Goal: Task Accomplishment & Management: Complete application form

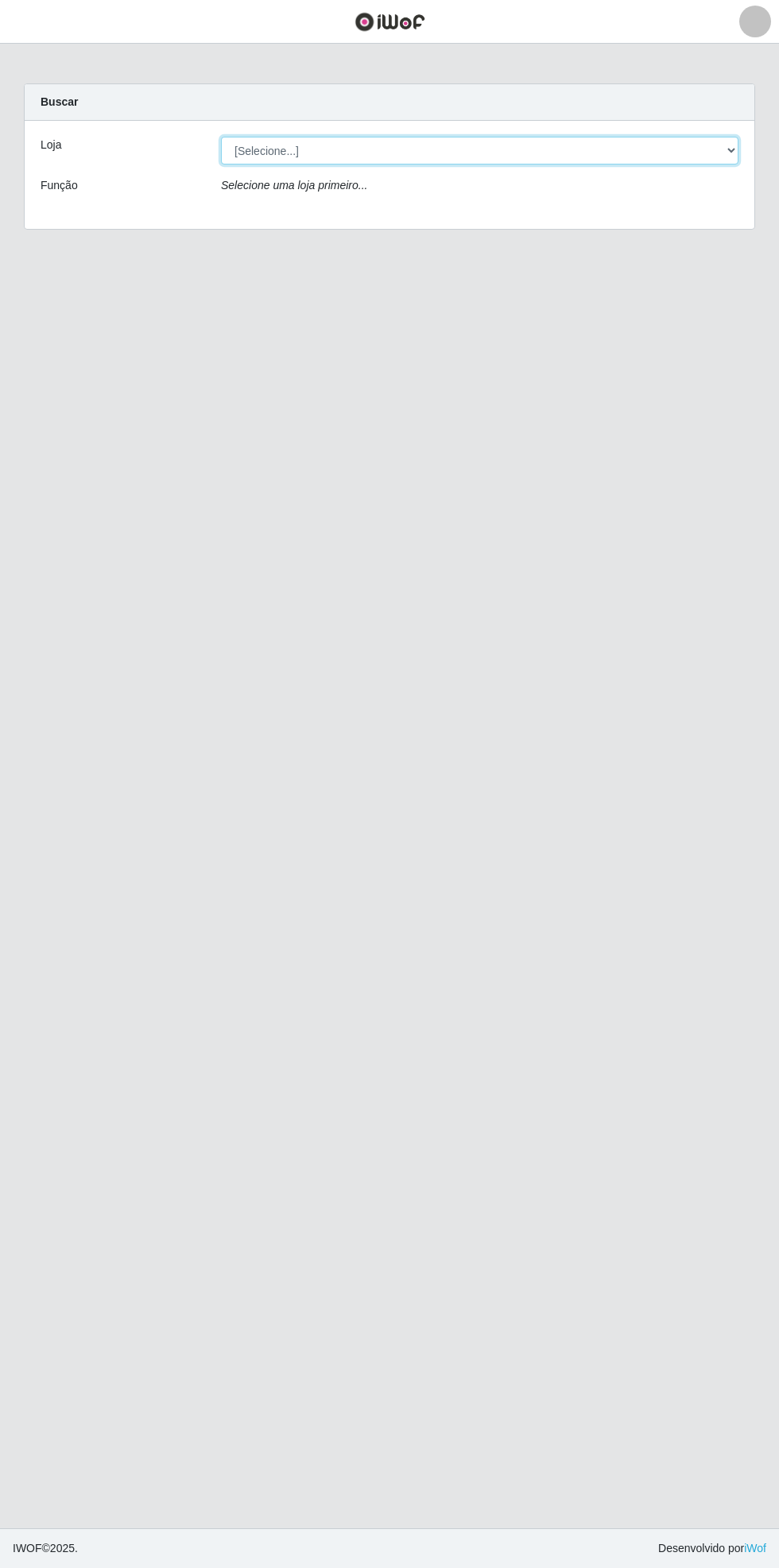
click at [726, 150] on select "[Selecione...] Bemais Supermercados - [GEOGRAPHIC_DATA]" at bounding box center [479, 150] width 517 height 28
select select "250"
click at [221, 136] on select "[Selecione...] Bemais Supermercados - [GEOGRAPHIC_DATA]" at bounding box center [479, 150] width 517 height 28
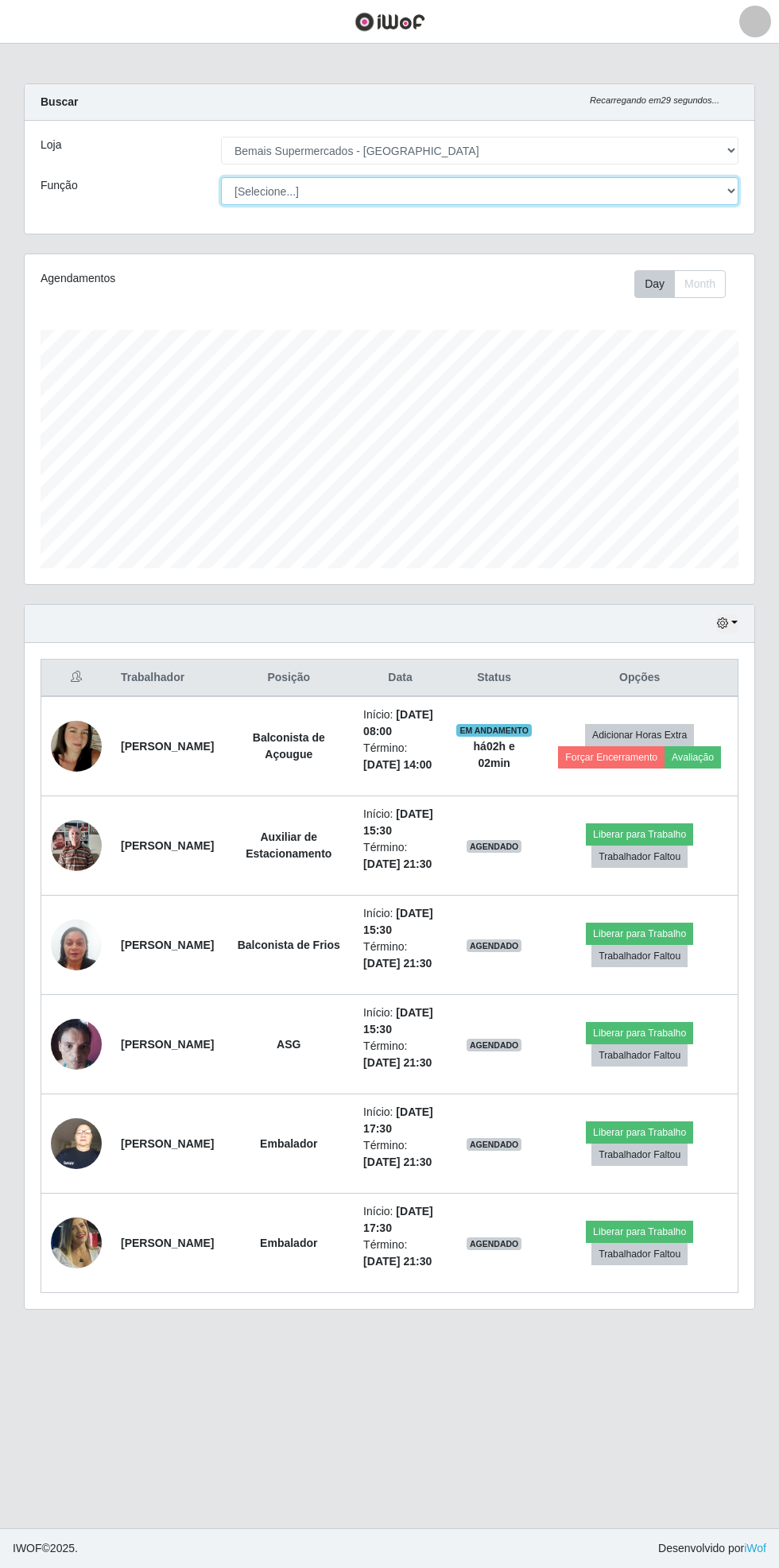
click at [724, 200] on select "[Selecione...] ASG ASG + ASG ++ Auxiliar de Estacionamento Auxiliar de Estacion…" at bounding box center [479, 190] width 517 height 28
click at [221, 177] on select "[Selecione...] ASG ASG + ASG ++ Auxiliar de Estacionamento Auxiliar de Estacion…" at bounding box center [479, 190] width 517 height 28
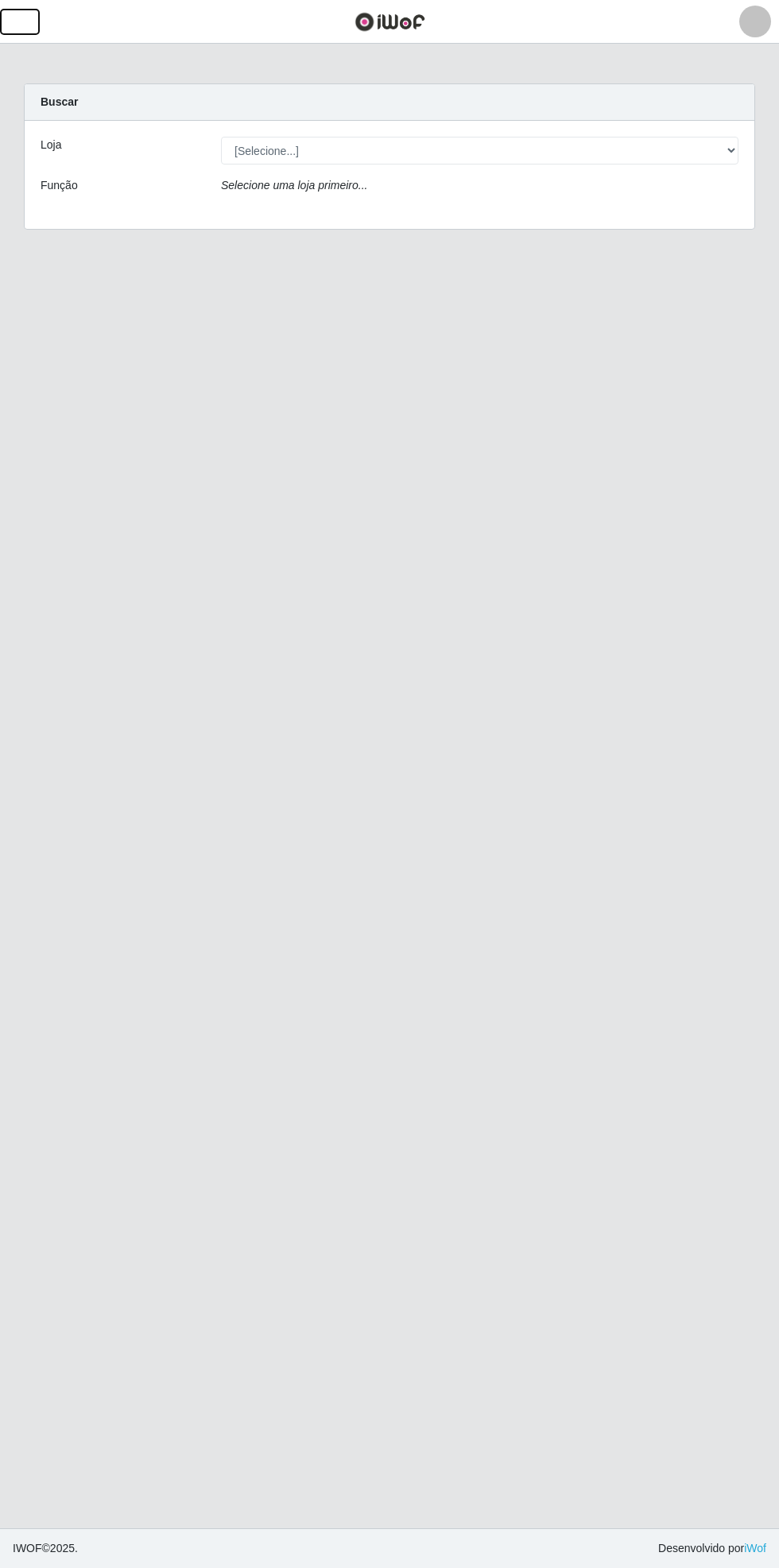
click at [35, 16] on button "button" at bounding box center [20, 22] width 40 height 26
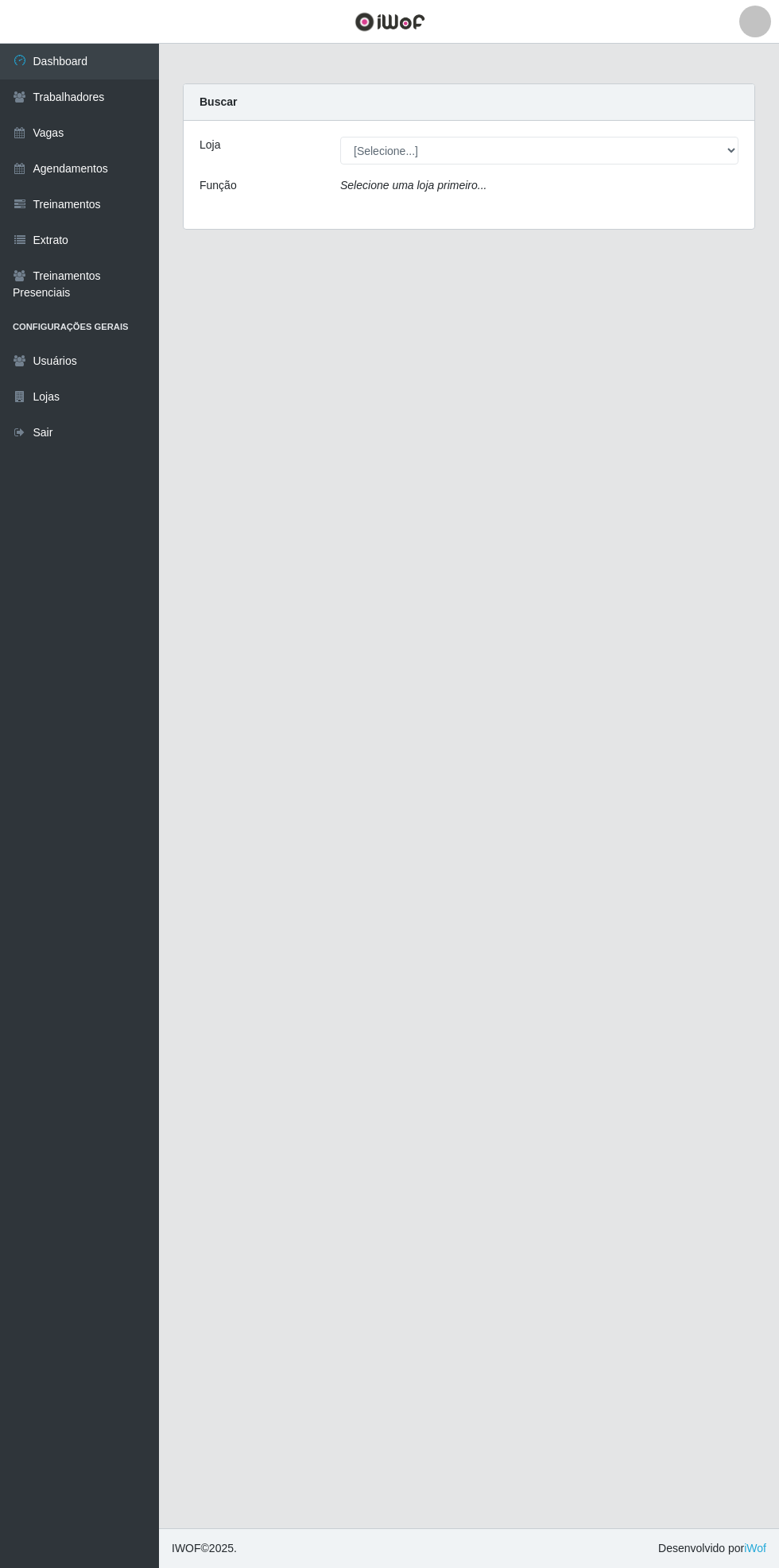
click at [93, 131] on link "Vagas" at bounding box center [79, 134] width 159 height 36
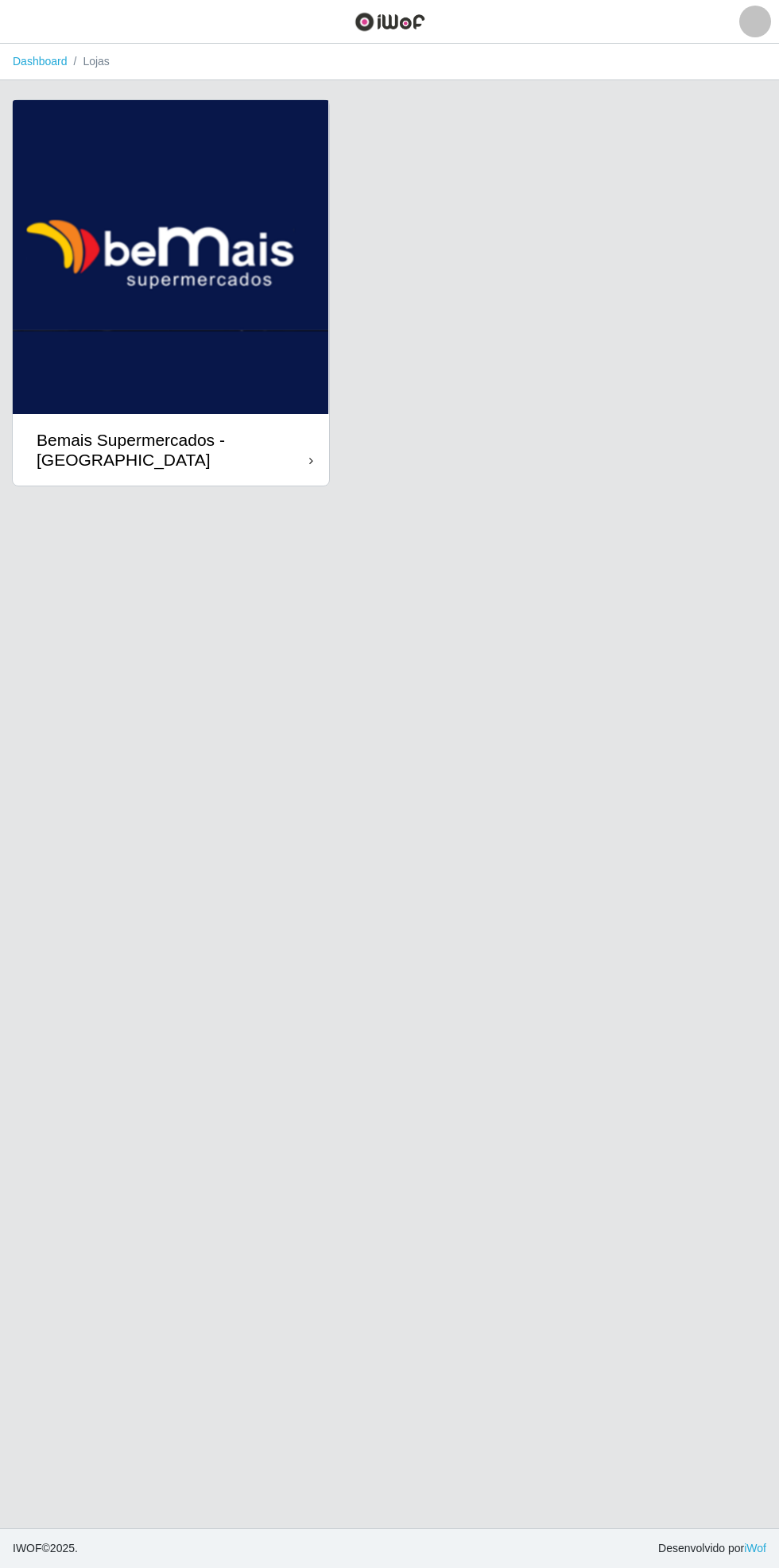
click at [303, 462] on div "Bemais Supermercados - [GEOGRAPHIC_DATA]" at bounding box center [172, 450] width 273 height 40
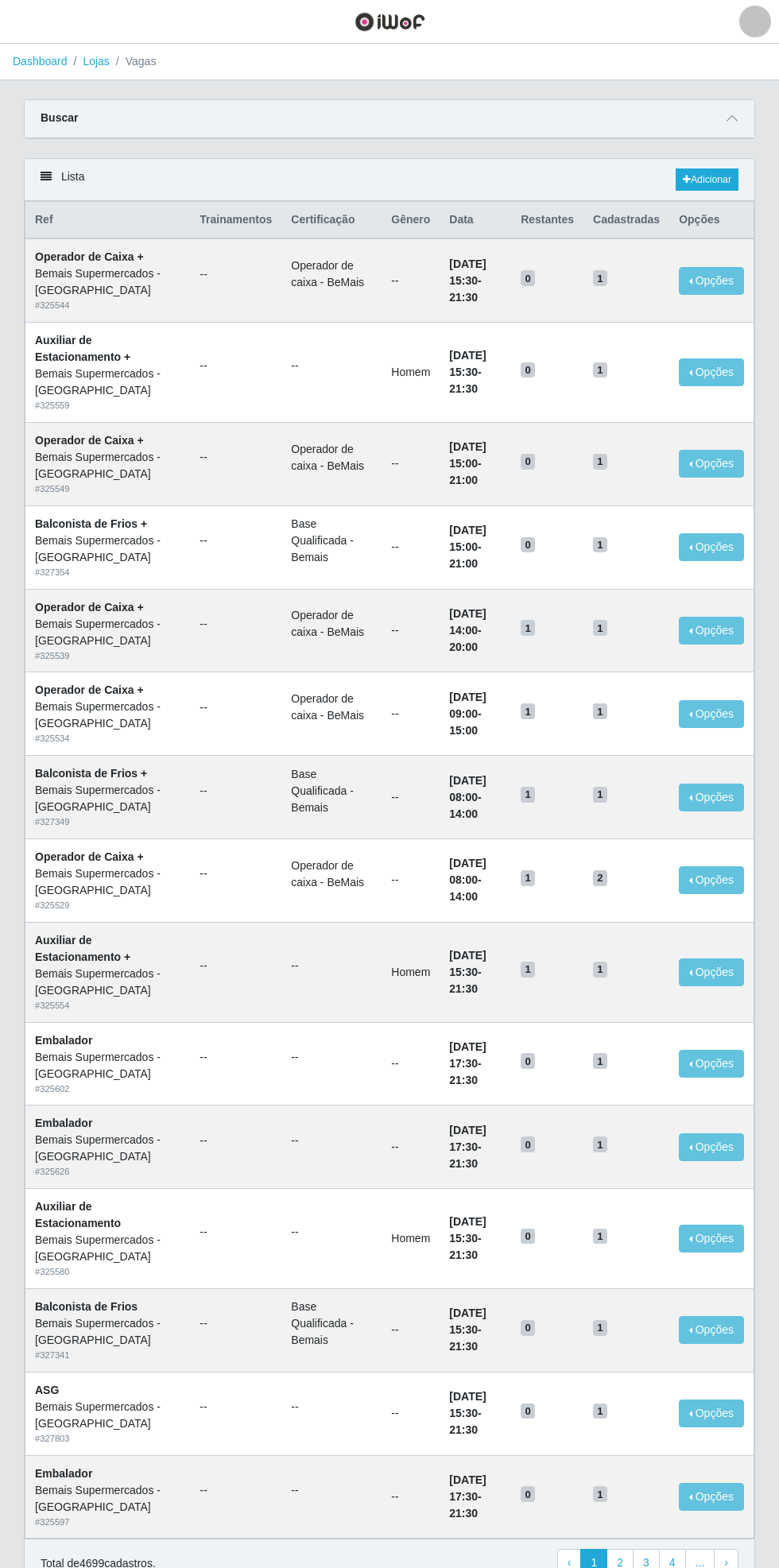
click at [761, 117] on div "Carregando... Buscar Início em Término em Função [Selecione...] ASG ASG + ASG +…" at bounding box center [389, 128] width 755 height 59
click at [732, 117] on icon at bounding box center [732, 118] width 11 height 11
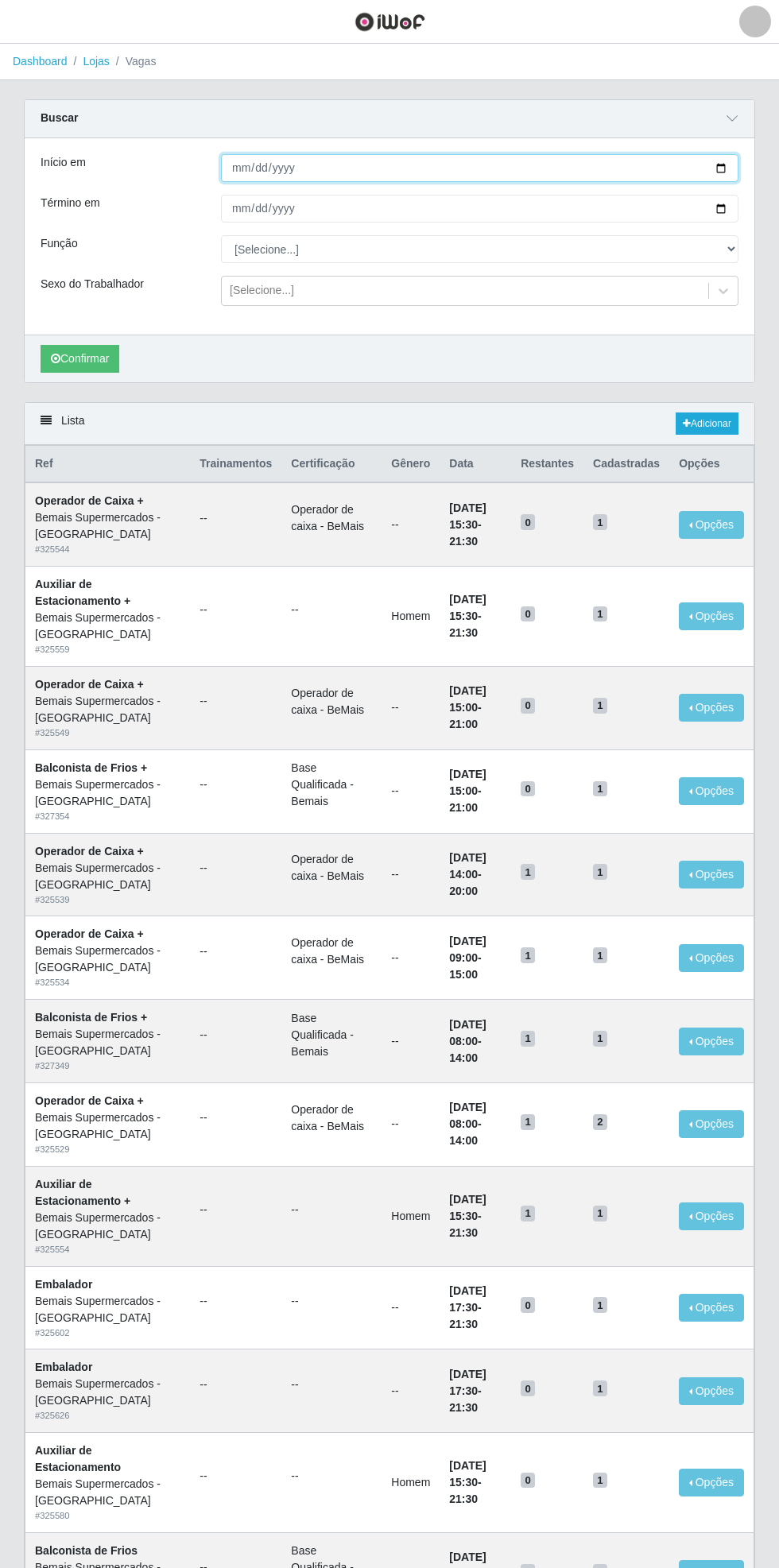
click at [731, 180] on input "Início em" at bounding box center [479, 168] width 517 height 28
type input "2025-08-15"
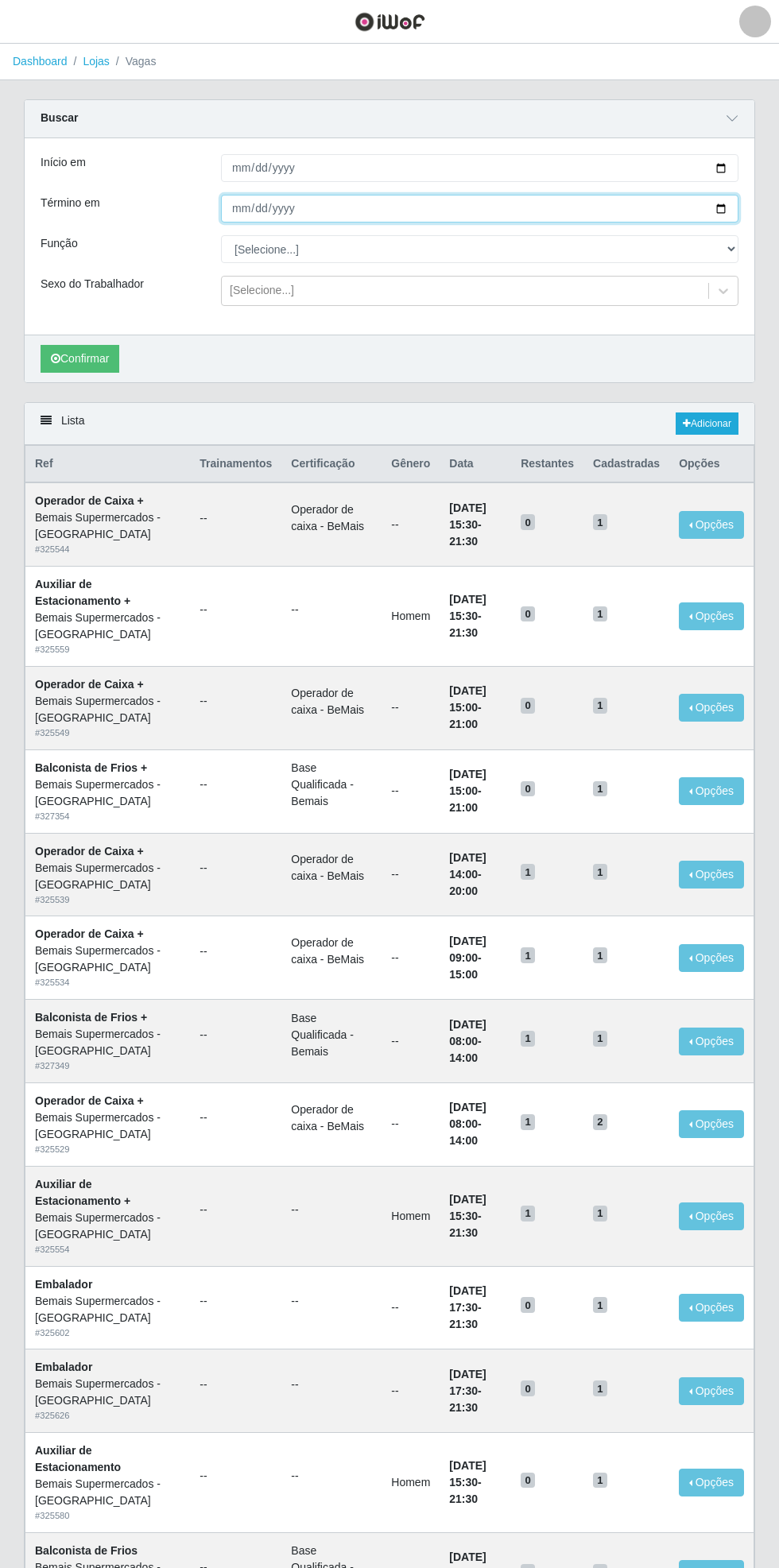
click at [730, 207] on input "Término em" at bounding box center [479, 209] width 517 height 28
type input "2025-08-31"
click at [731, 250] on select "[Selecione...] ASG ASG + ASG ++ Auxiliar de Estacionamento Auxiliar de Estacion…" at bounding box center [479, 249] width 517 height 28
select select "118"
click at [221, 236] on select "[Selecione...] ASG ASG + ASG ++ Auxiliar de Estacionamento Auxiliar de Estacion…" at bounding box center [479, 249] width 517 height 28
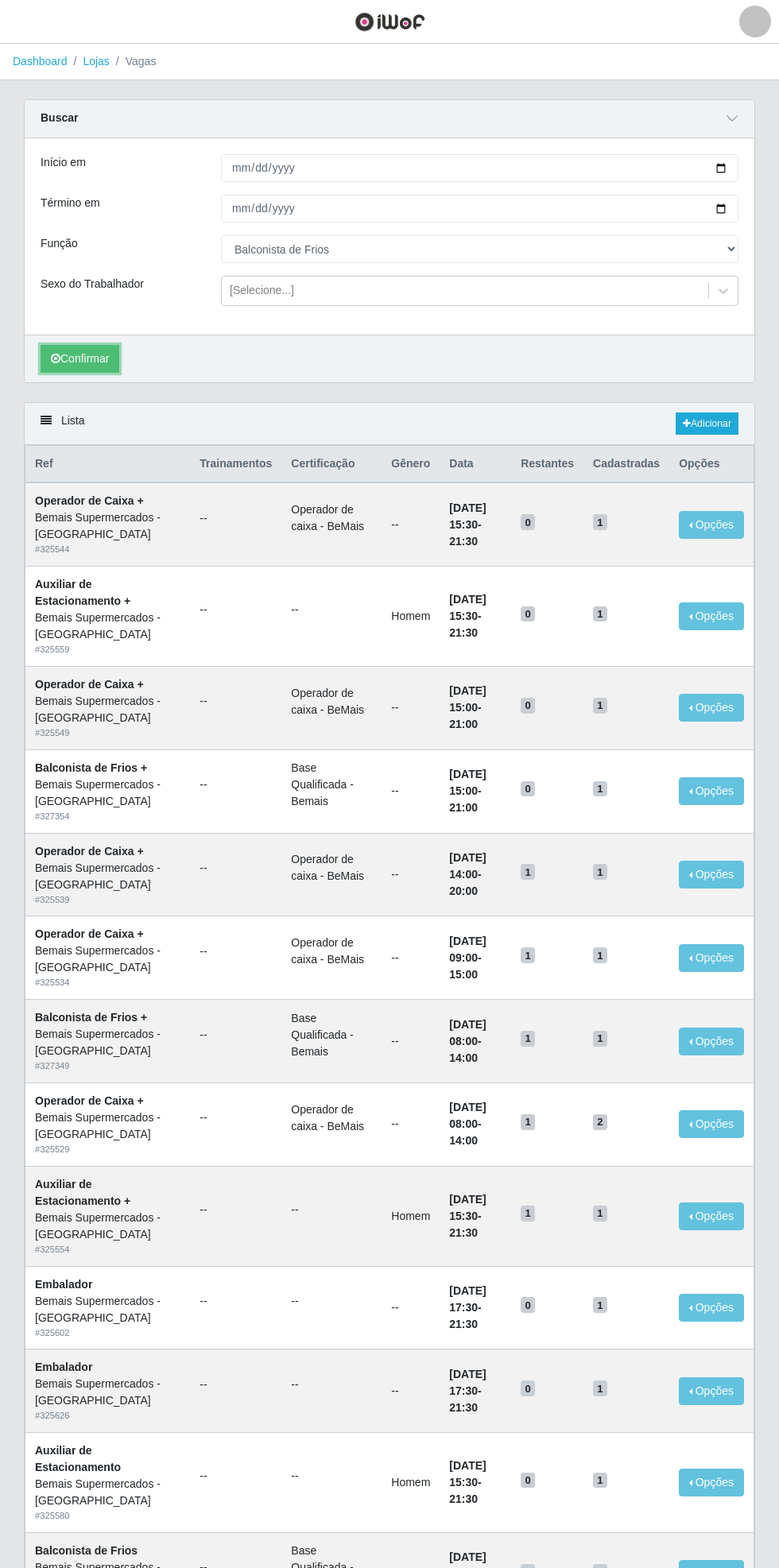
click at [71, 364] on button "Confirmar" at bounding box center [79, 358] width 79 height 28
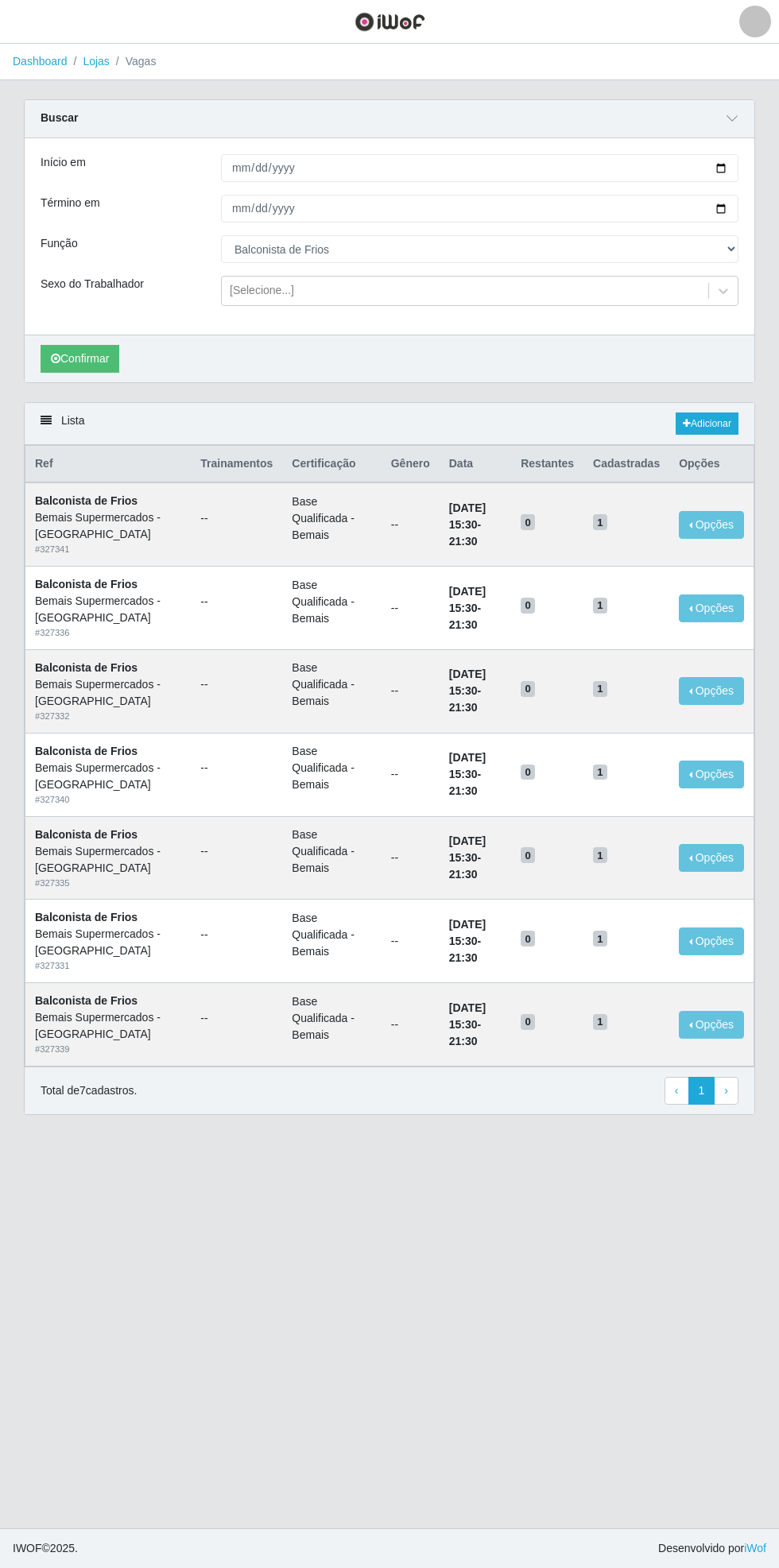
click at [32, 22] on button "button" at bounding box center [20, 22] width 40 height 26
click at [728, 422] on link "Adicionar" at bounding box center [707, 423] width 63 height 23
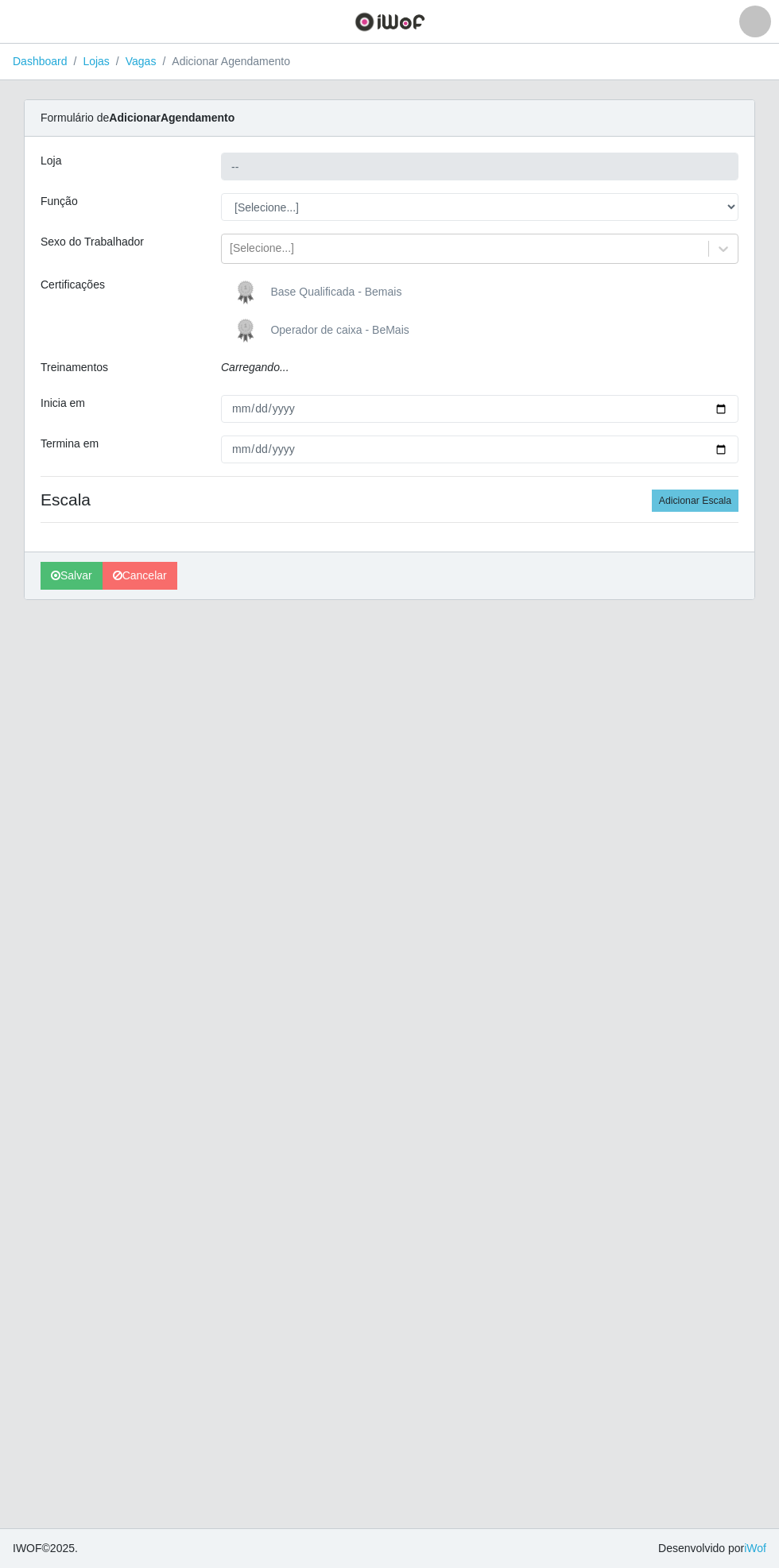
type input "Bemais Supermercados - [GEOGRAPHIC_DATA]"
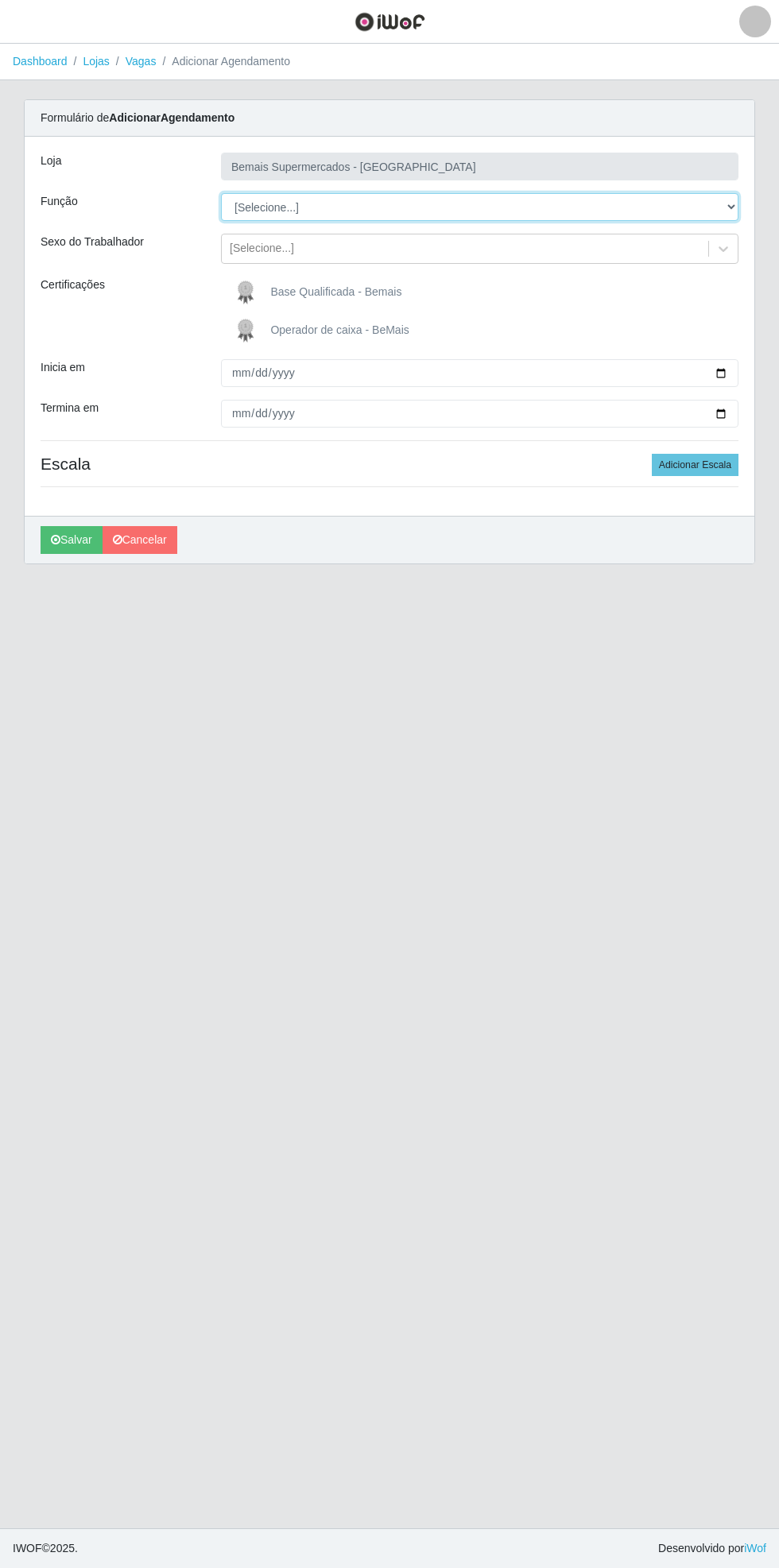
click at [727, 211] on select "[Selecione...] ASG ASG + ASG ++ Auxiliar de Estacionamento Auxiliar de Estacion…" at bounding box center [479, 207] width 517 height 28
click at [221, 193] on select "[Selecione...] ASG ASG + ASG ++ Auxiliar de Estacionamento Auxiliar de Estacion…" at bounding box center [479, 207] width 517 height 28
click at [734, 193] on select "[Selecione...] ASG ASG + ASG ++ Auxiliar de Estacionamento Auxiliar de Estacion…" at bounding box center [479, 207] width 517 height 28
select select "79"
click at [221, 193] on select "[Selecione...] ASG ASG + ASG ++ Auxiliar de Estacionamento Auxiliar de Estacion…" at bounding box center [479, 207] width 517 height 28
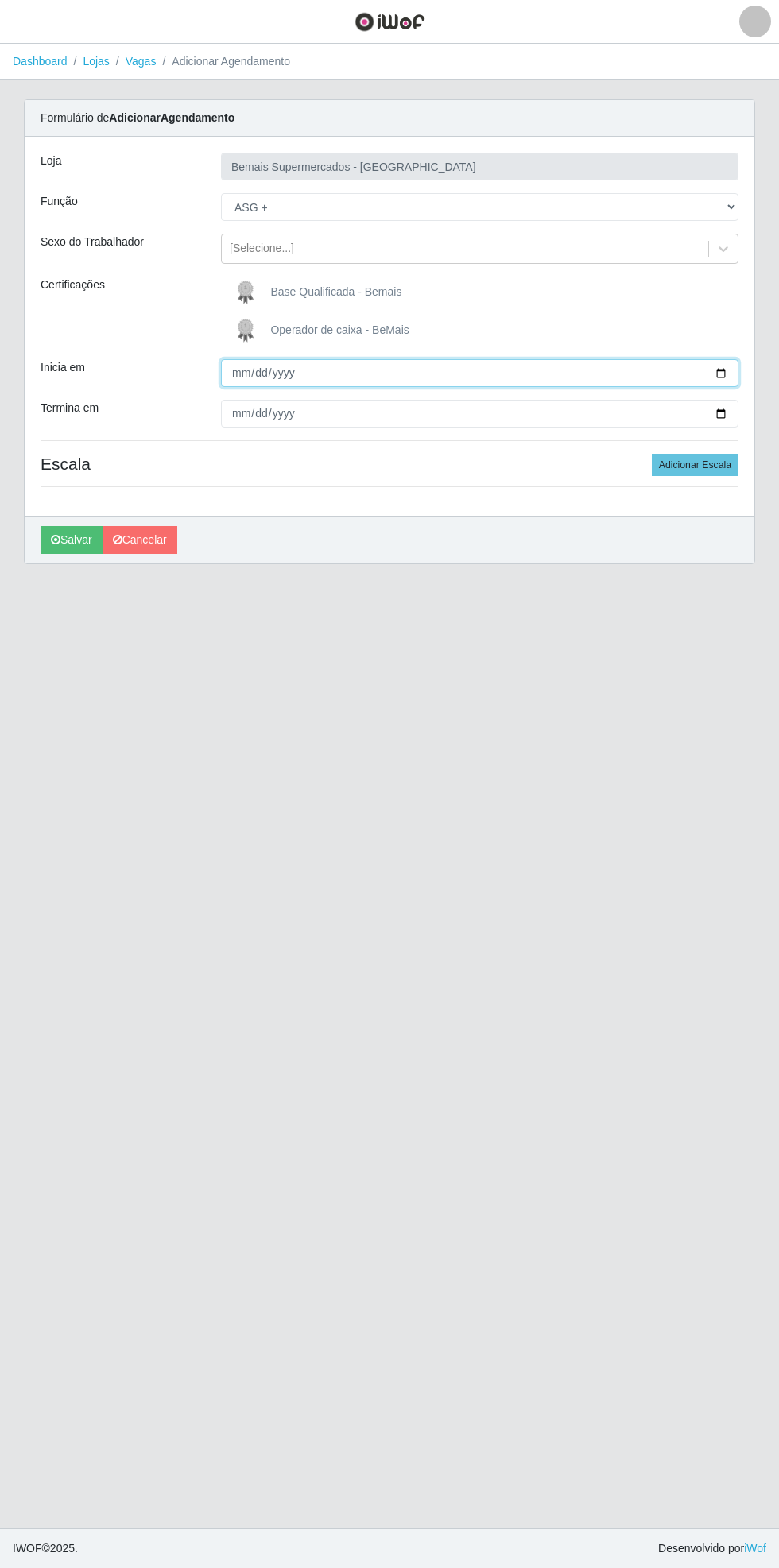
click at [733, 370] on input "Inicia em" at bounding box center [479, 373] width 517 height 28
type input "2025-08-16"
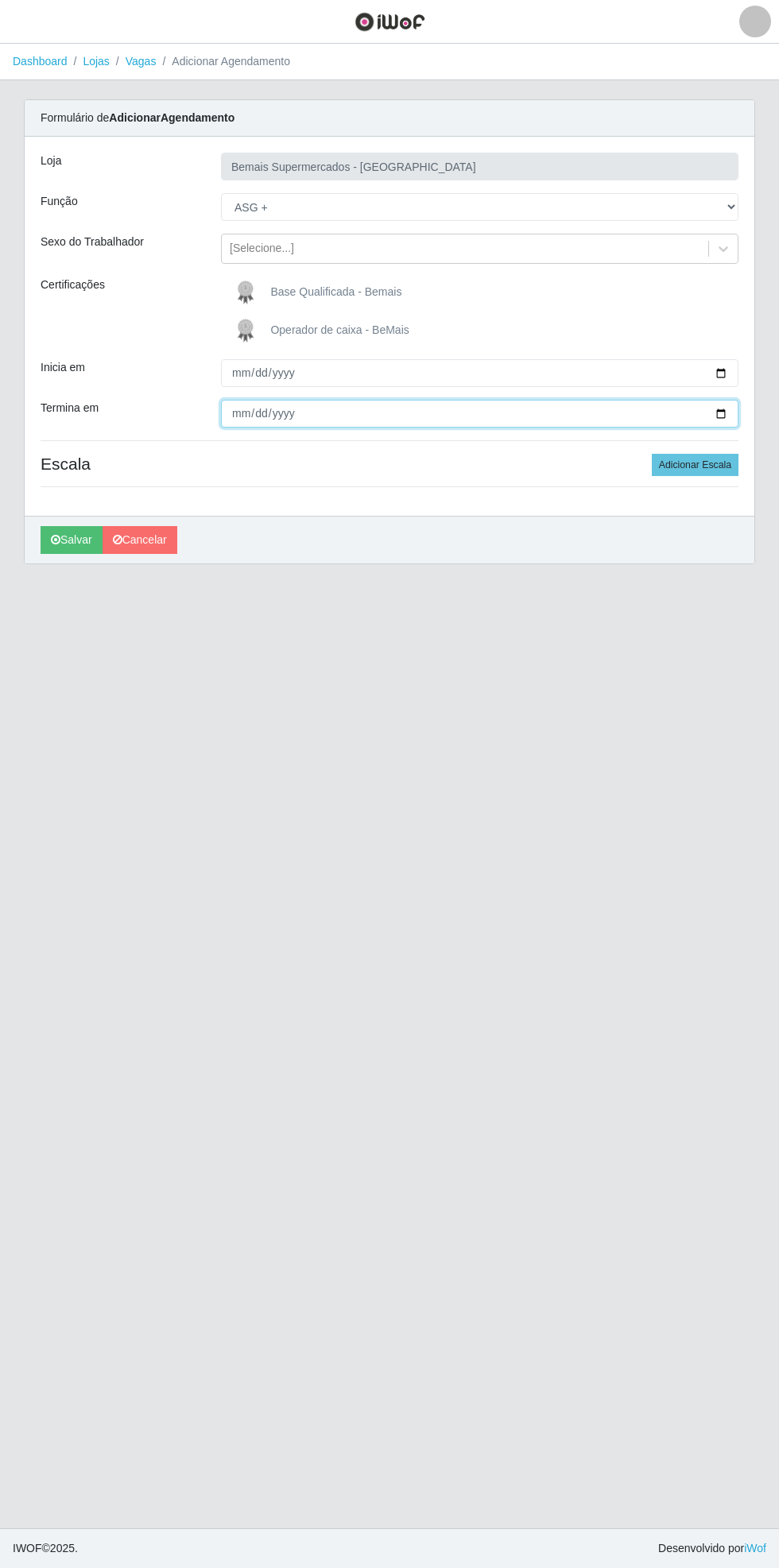
click at [731, 416] on input "Termina em" at bounding box center [479, 413] width 517 height 28
type input "2025-08-16"
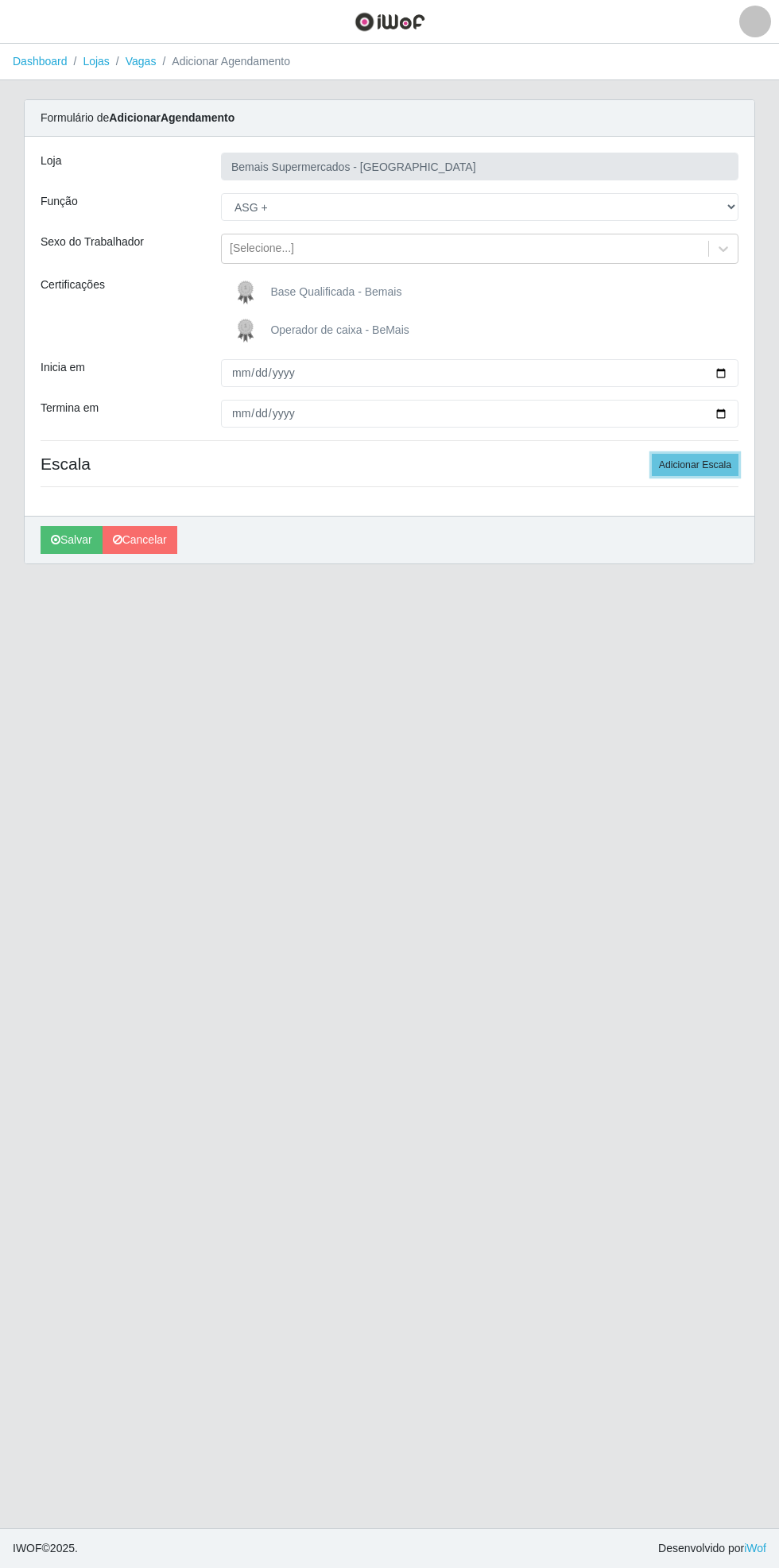
click at [708, 462] on button "Adicionar Escala" at bounding box center [695, 465] width 87 height 23
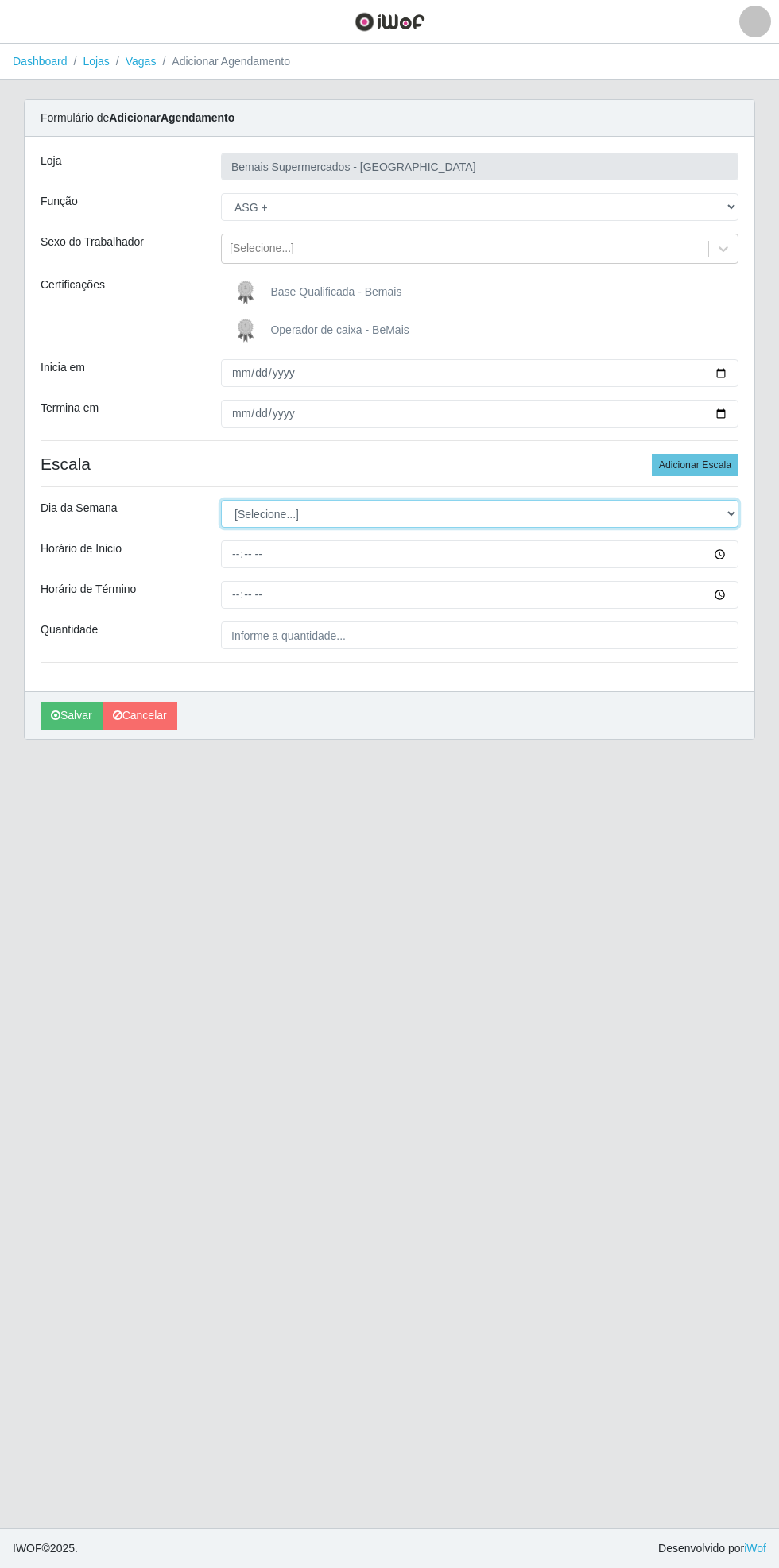
click at [729, 515] on select "[Selecione...] Segunda Terça Quarta Quinta Sexta Sábado Domingo" at bounding box center [479, 514] width 517 height 28
select select "6"
click at [221, 500] on select "[Selecione...] Segunda Terça Quarta Quinta Sexta Sábado Domingo" at bounding box center [479, 514] width 517 height 28
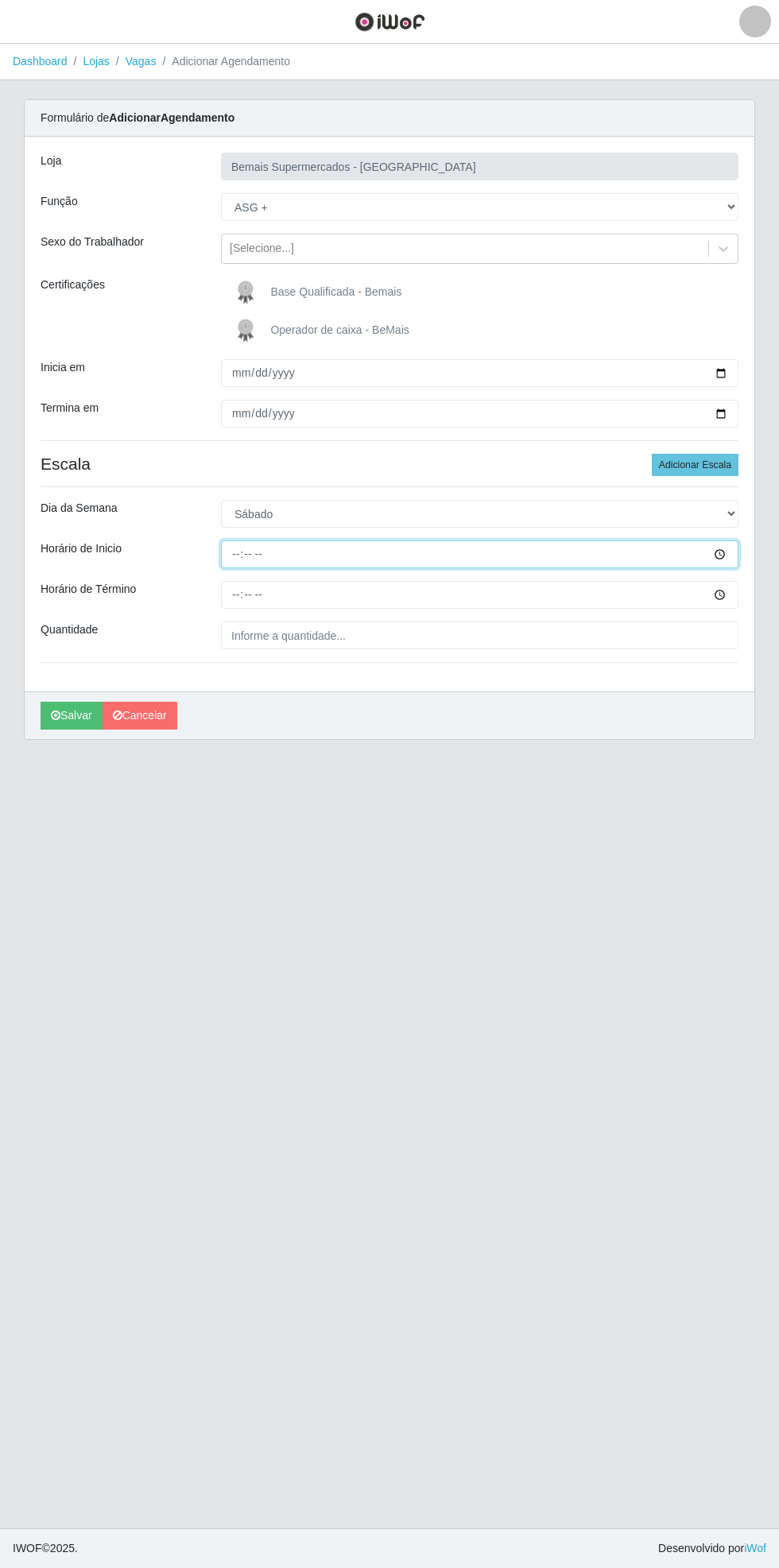
click at [729, 561] on input "Horário de Inicio" at bounding box center [479, 554] width 517 height 28
type input "08:00"
click at [721, 589] on input "Horário de Término" at bounding box center [479, 595] width 517 height 28
type input "14:00"
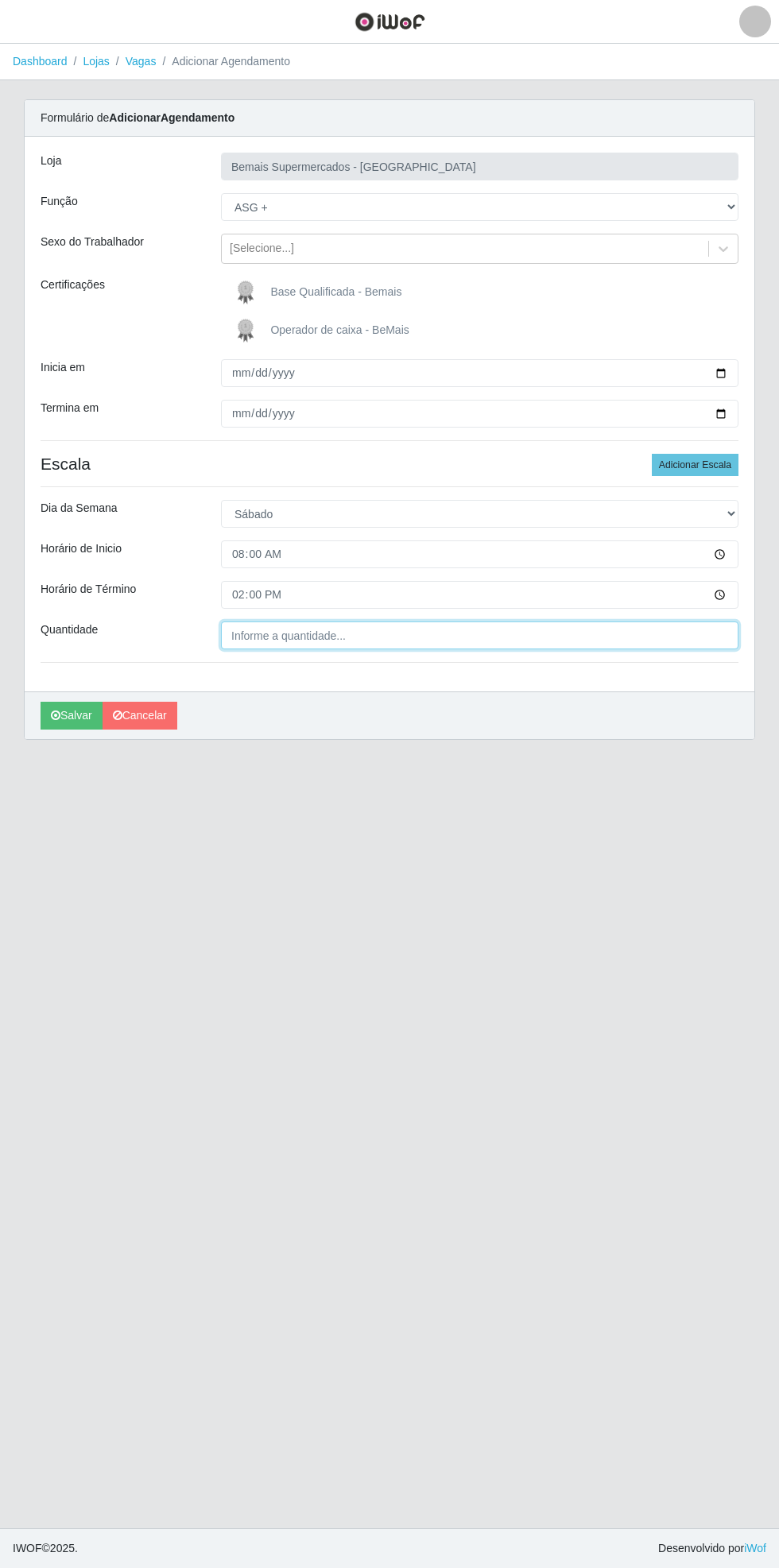
click at [329, 641] on input "Quantidade" at bounding box center [479, 635] width 517 height 28
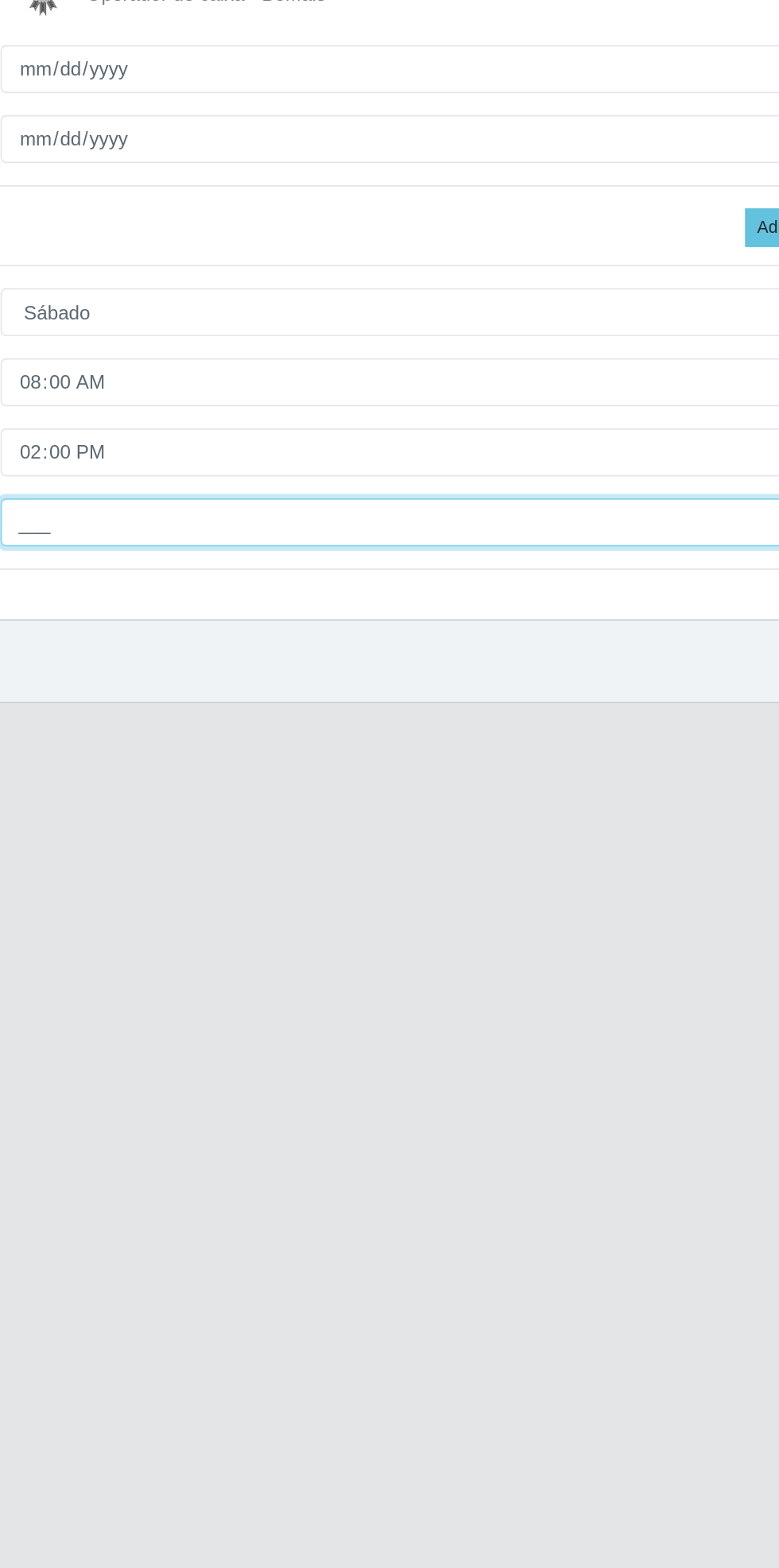
type input "1__"
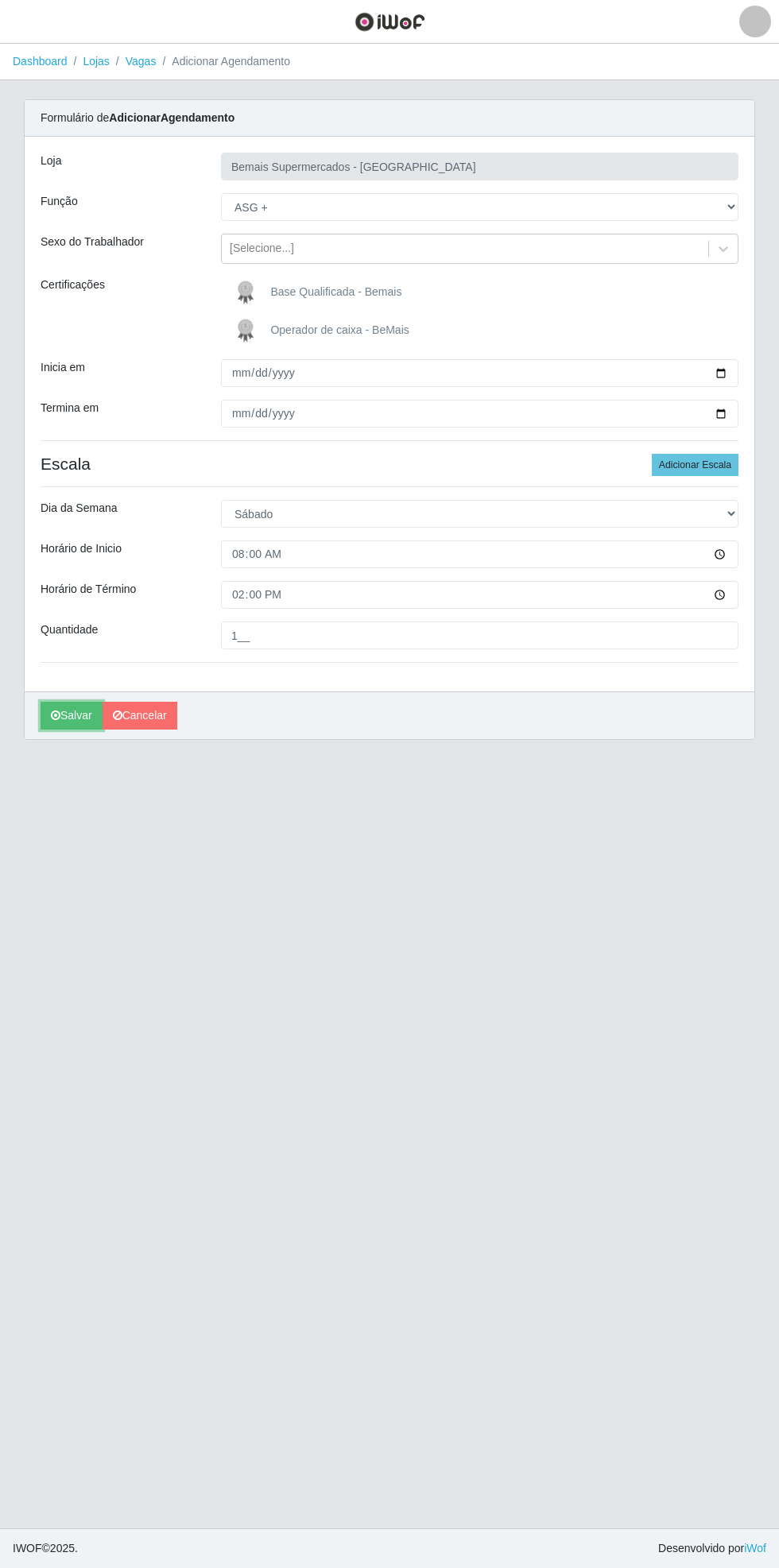
click at [75, 714] on button "Salvar" at bounding box center [71, 715] width 62 height 28
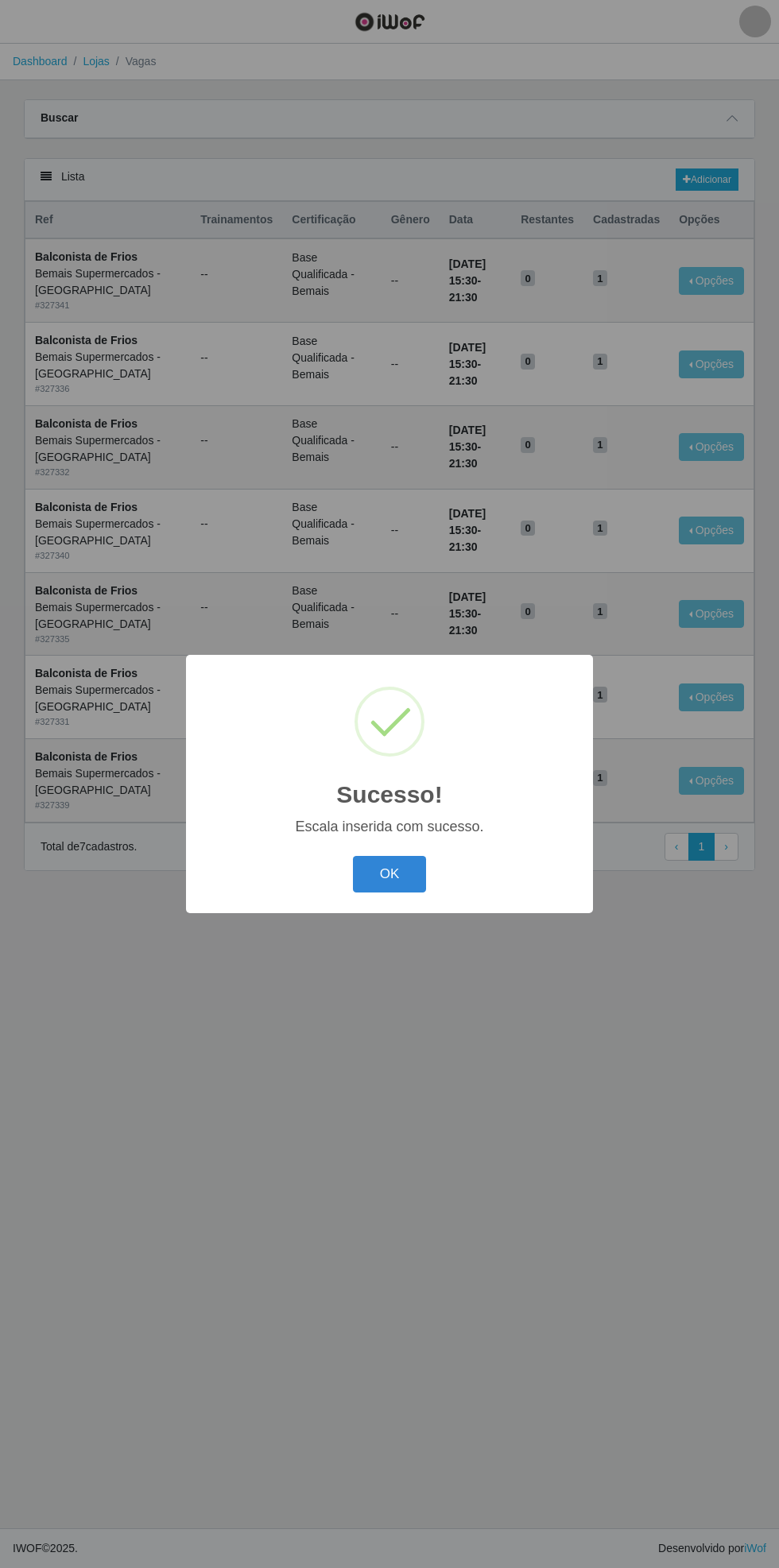
click at [391, 880] on button "OK" at bounding box center [390, 874] width 74 height 37
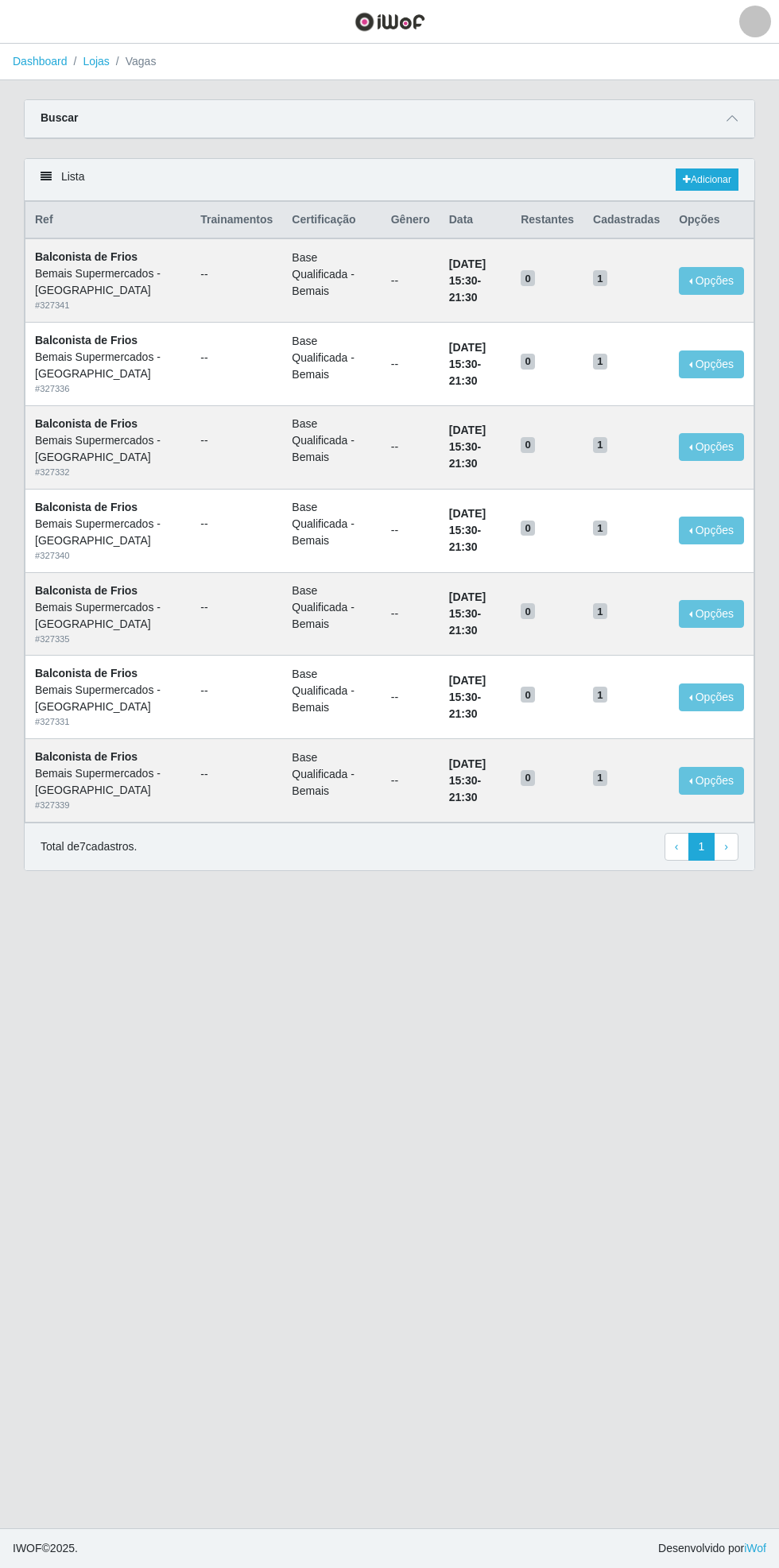
click at [733, 117] on icon at bounding box center [732, 118] width 11 height 11
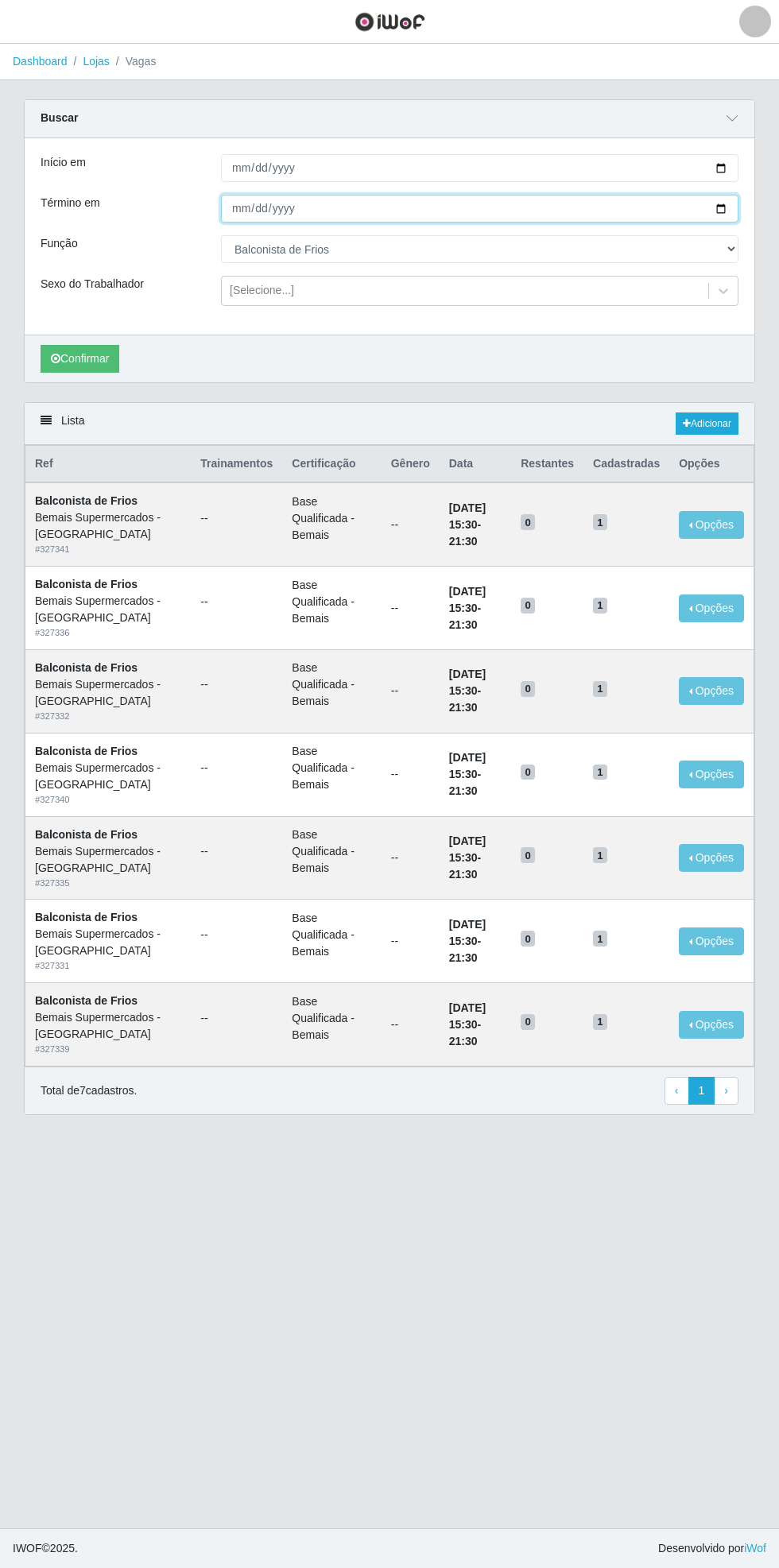
click at [728, 213] on input "2025-08-31" at bounding box center [479, 209] width 517 height 28
type input "2025-08-15"
click at [732, 255] on select "[Selecione...] ASG ASG + ASG ++ Auxiliar de Estacionamento Auxiliar de Estacion…" at bounding box center [479, 249] width 517 height 28
select select "79"
click at [221, 236] on select "[Selecione...] ASG ASG + ASG ++ Auxiliar de Estacionamento Auxiliar de Estacion…" at bounding box center [479, 249] width 517 height 28
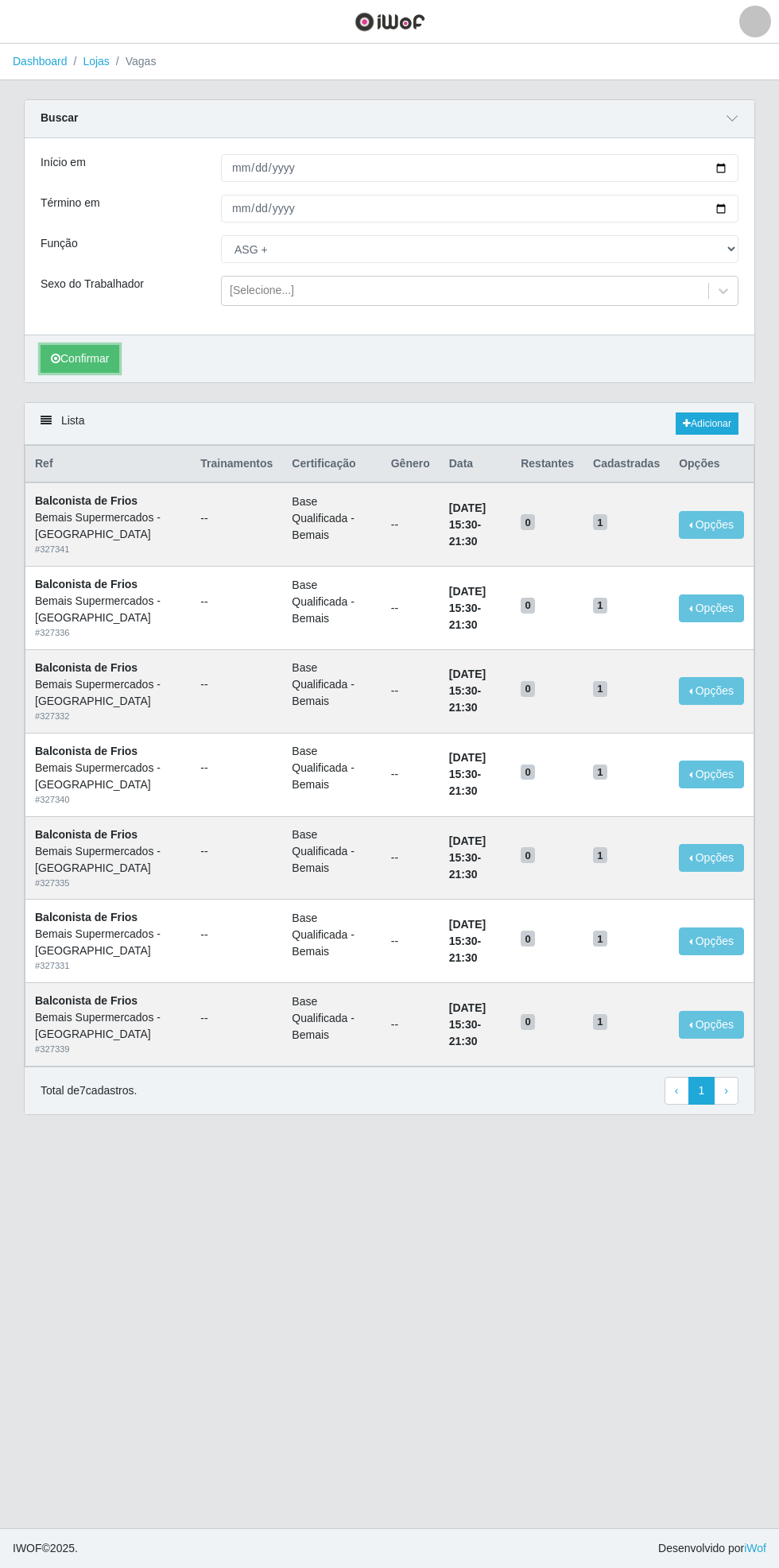
click at [69, 363] on button "Confirmar" at bounding box center [79, 358] width 79 height 28
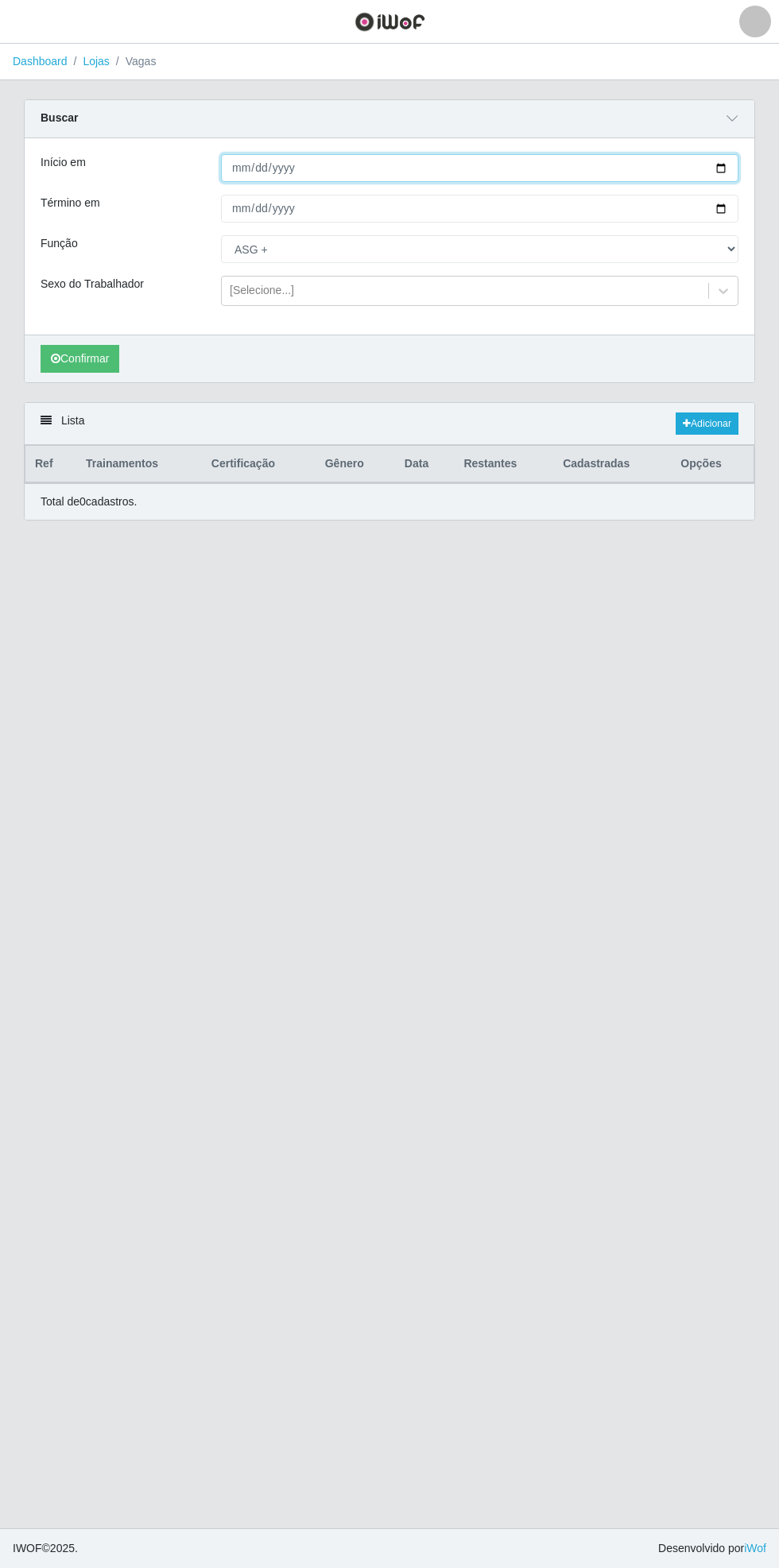
click at [733, 165] on input "2025-08-15" at bounding box center [479, 168] width 517 height 28
type input "2025-08-16"
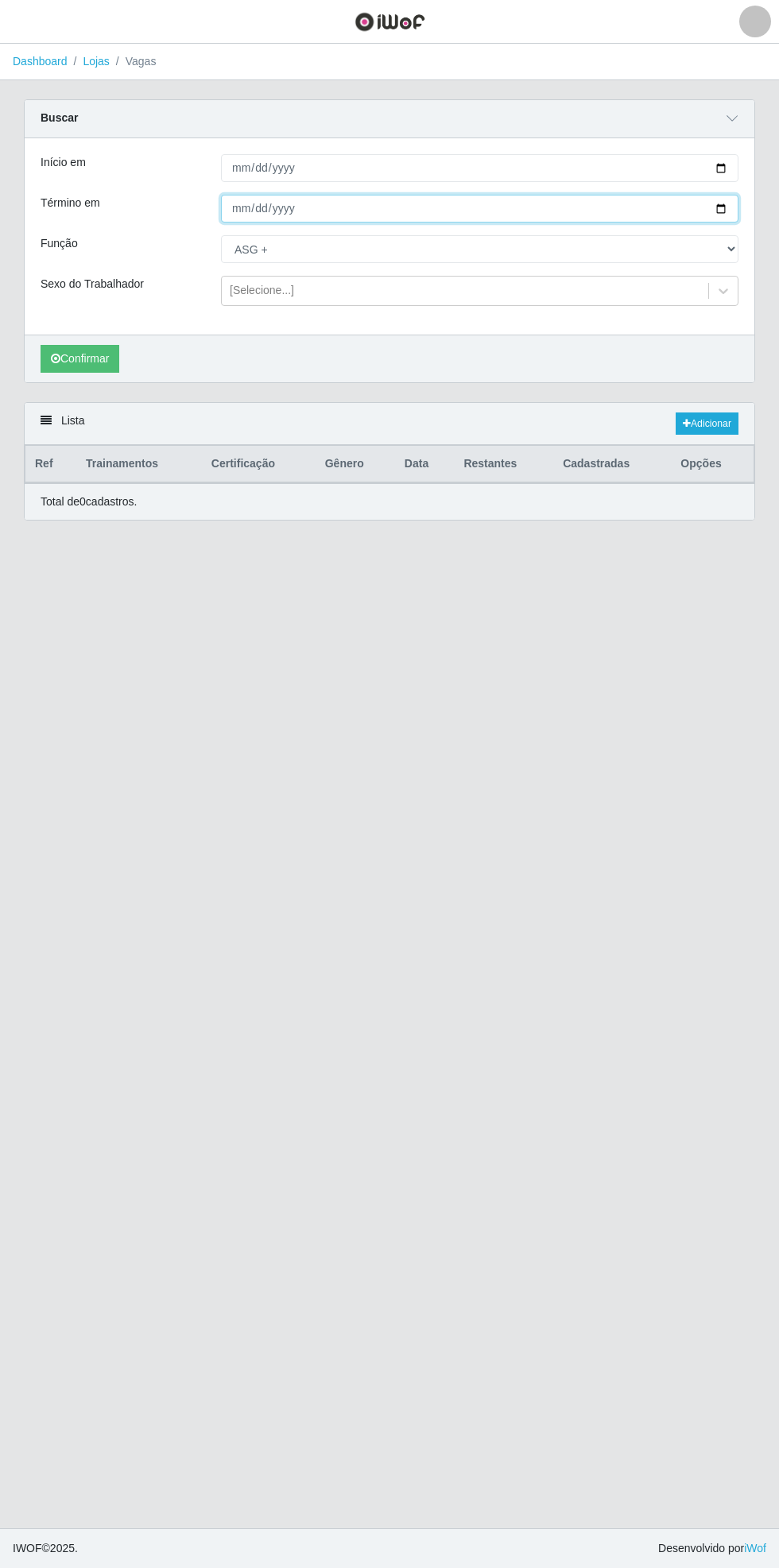
click at [733, 208] on input "2025-08-15" at bounding box center [479, 209] width 517 height 28
type input "2025-08-16"
click at [80, 360] on button "Confirmar" at bounding box center [79, 358] width 79 height 28
